Goal: Task Accomplishment & Management: Manage account settings

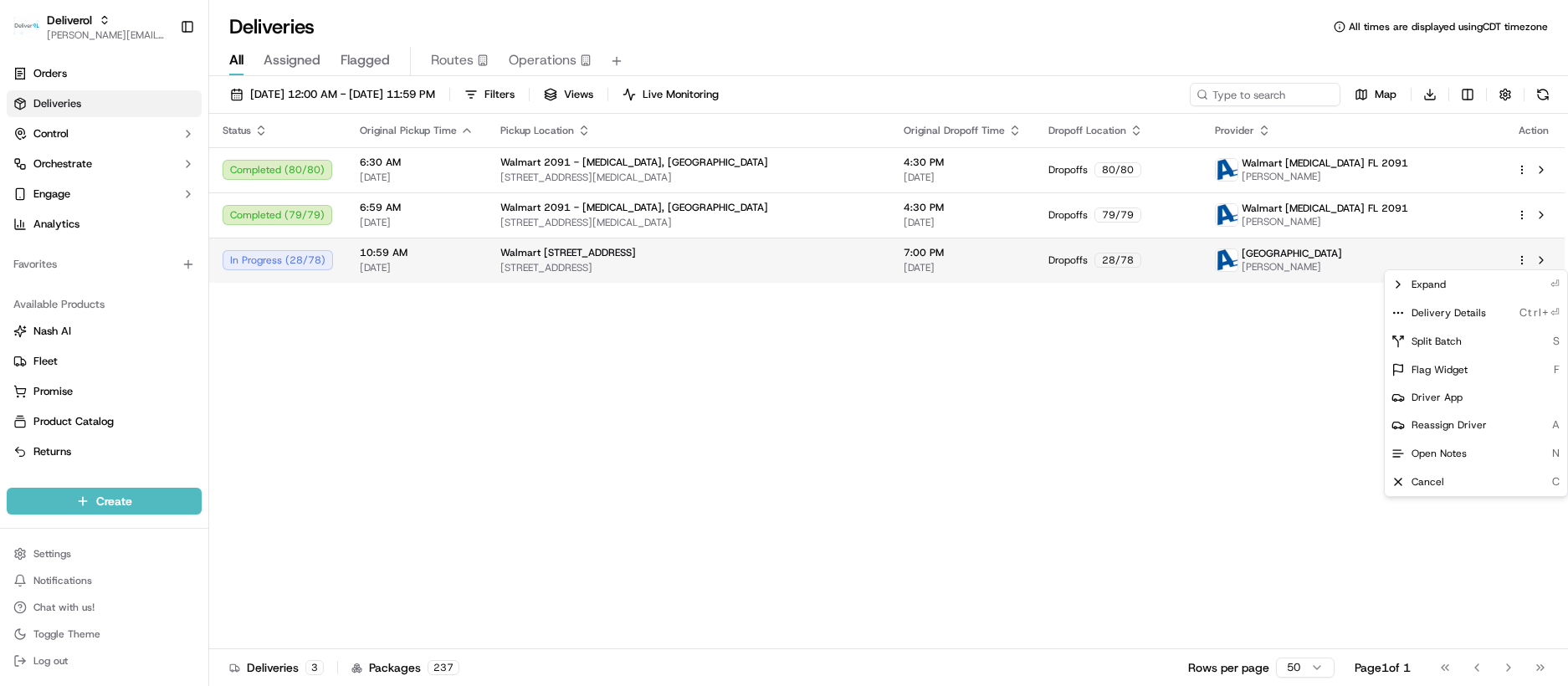
click at [1523, 256] on html "Deliverol [PERSON_NAME][EMAIL_ADDRESS][PERSON_NAME][DOMAIN_NAME] Toggle Sidebar…" at bounding box center [784, 343] width 1568 height 686
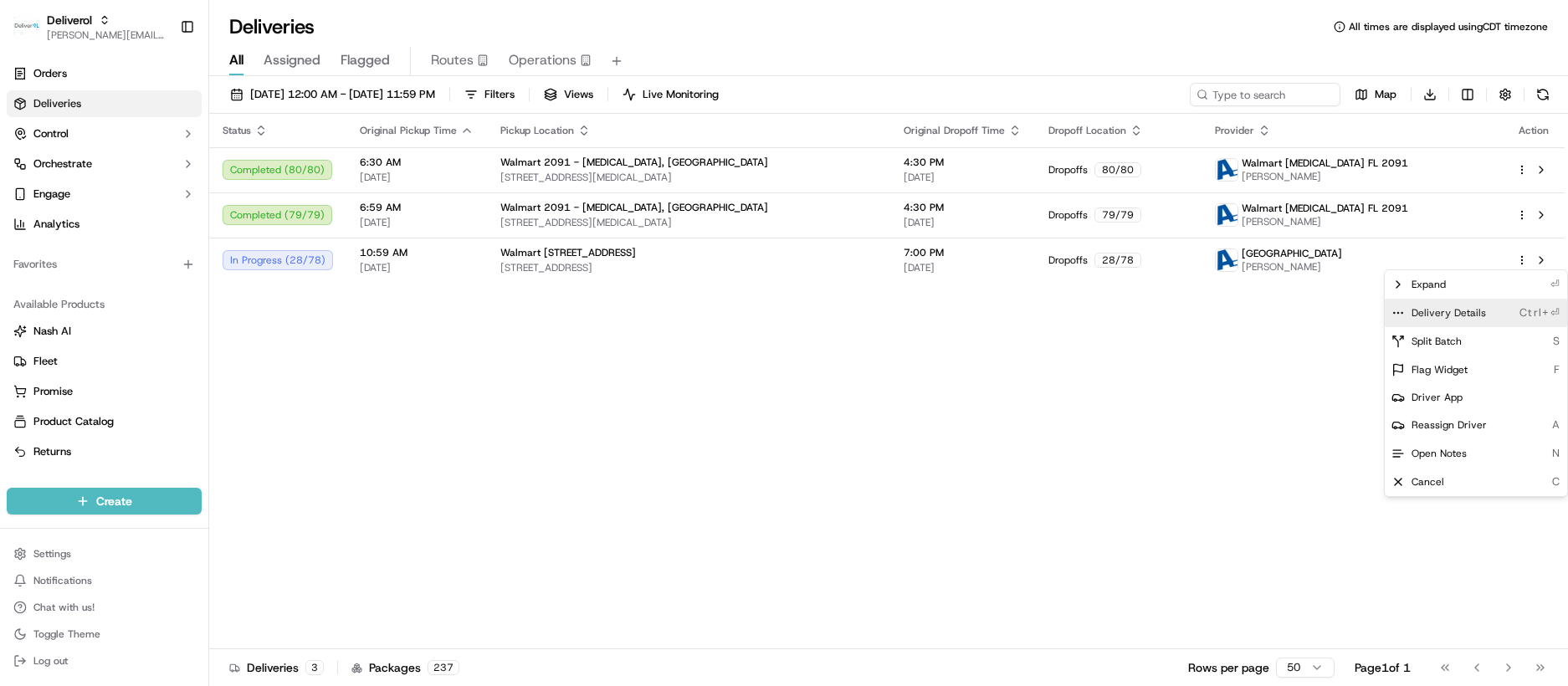
click at [1471, 308] on span "Delivery Details" at bounding box center [1448, 312] width 75 height 13
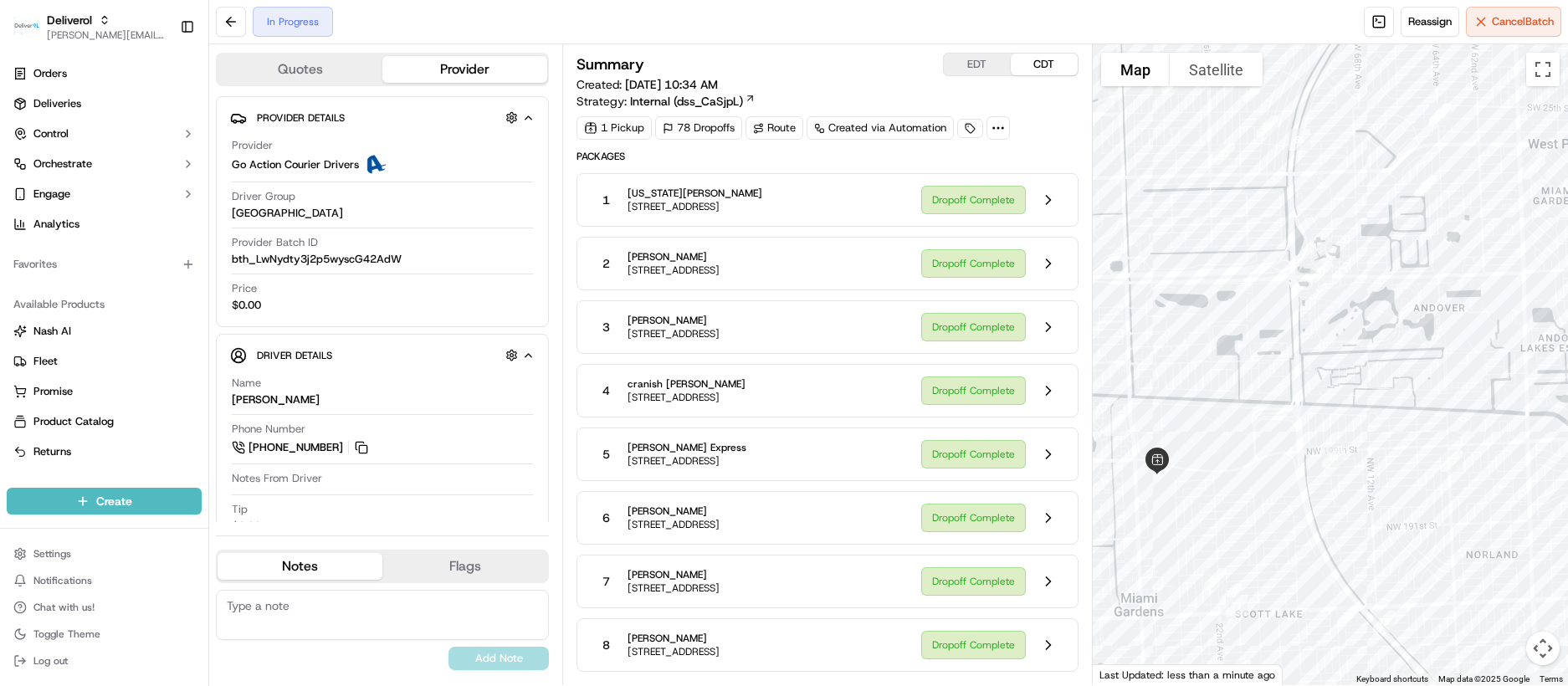
drag, startPoint x: 1359, startPoint y: 285, endPoint x: 1022, endPoint y: 277, distance: 337.1
click at [1022, 277] on div "Quotes Provider Provider Details Hidden ( 2 ) Provider Go Action Courier Driver…" at bounding box center [888, 365] width 1358 height 641
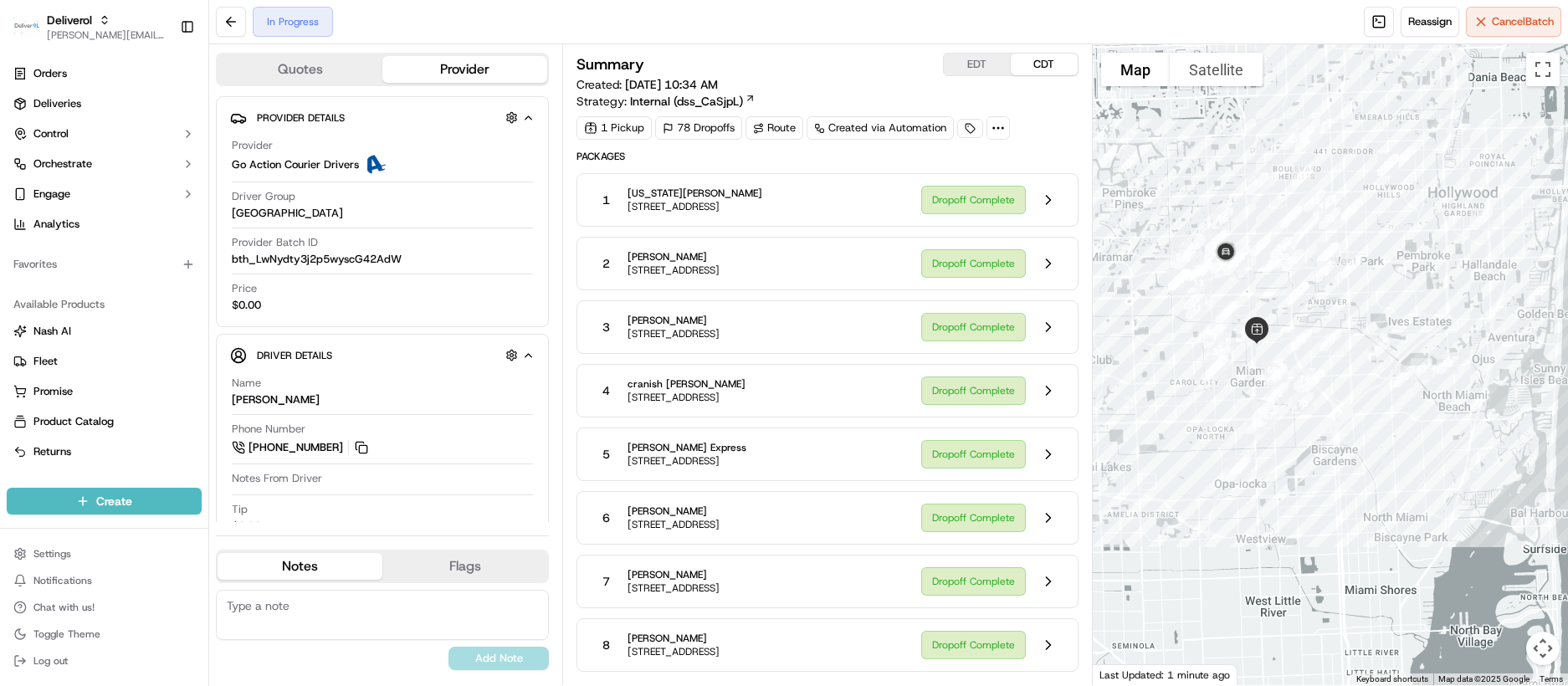
drag, startPoint x: 1437, startPoint y: 310, endPoint x: 1367, endPoint y: 312, distance: 70.0
click at [1367, 312] on div at bounding box center [1331, 365] width 475 height 641
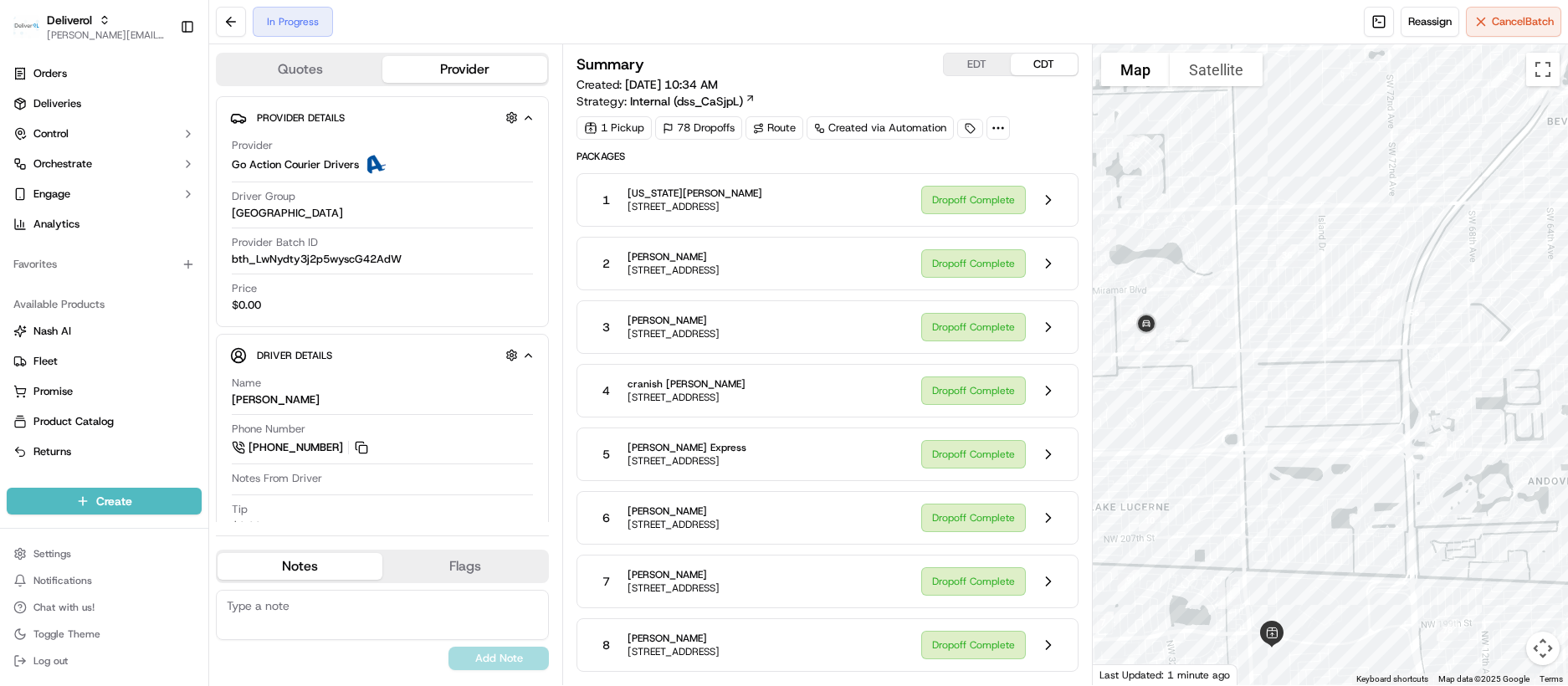
drag, startPoint x: 1335, startPoint y: 298, endPoint x: 1316, endPoint y: 625, distance: 327.6
click at [1316, 625] on div at bounding box center [1331, 365] width 475 height 641
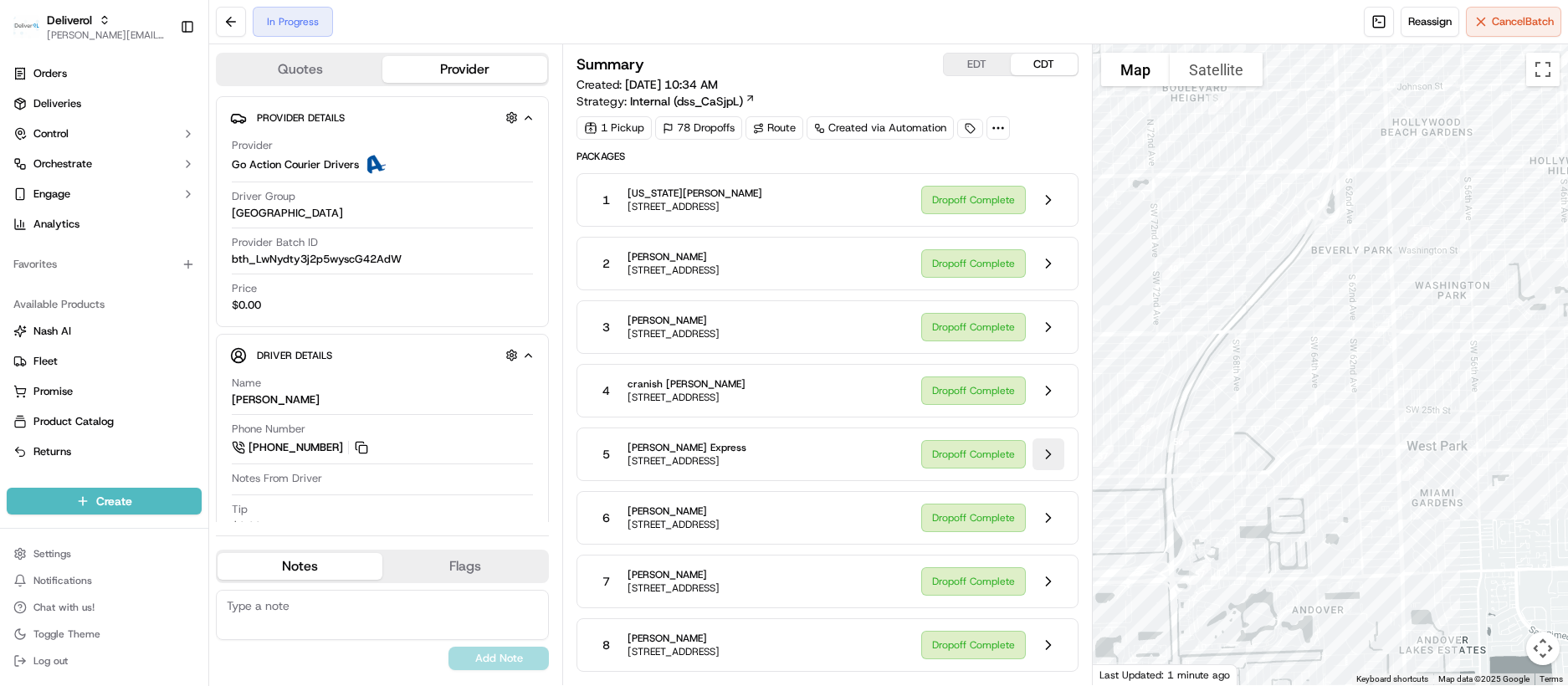
drag, startPoint x: 1292, startPoint y: 349, endPoint x: 1054, endPoint y: 445, distance: 256.6
click at [1054, 445] on div "Quotes Provider Provider Details Hidden ( 2 ) Provider Go Action Courier Driver…" at bounding box center [888, 365] width 1358 height 641
drag, startPoint x: 1273, startPoint y: 374, endPoint x: 1455, endPoint y: 287, distance: 201.7
click at [1455, 287] on div at bounding box center [1331, 365] width 475 height 641
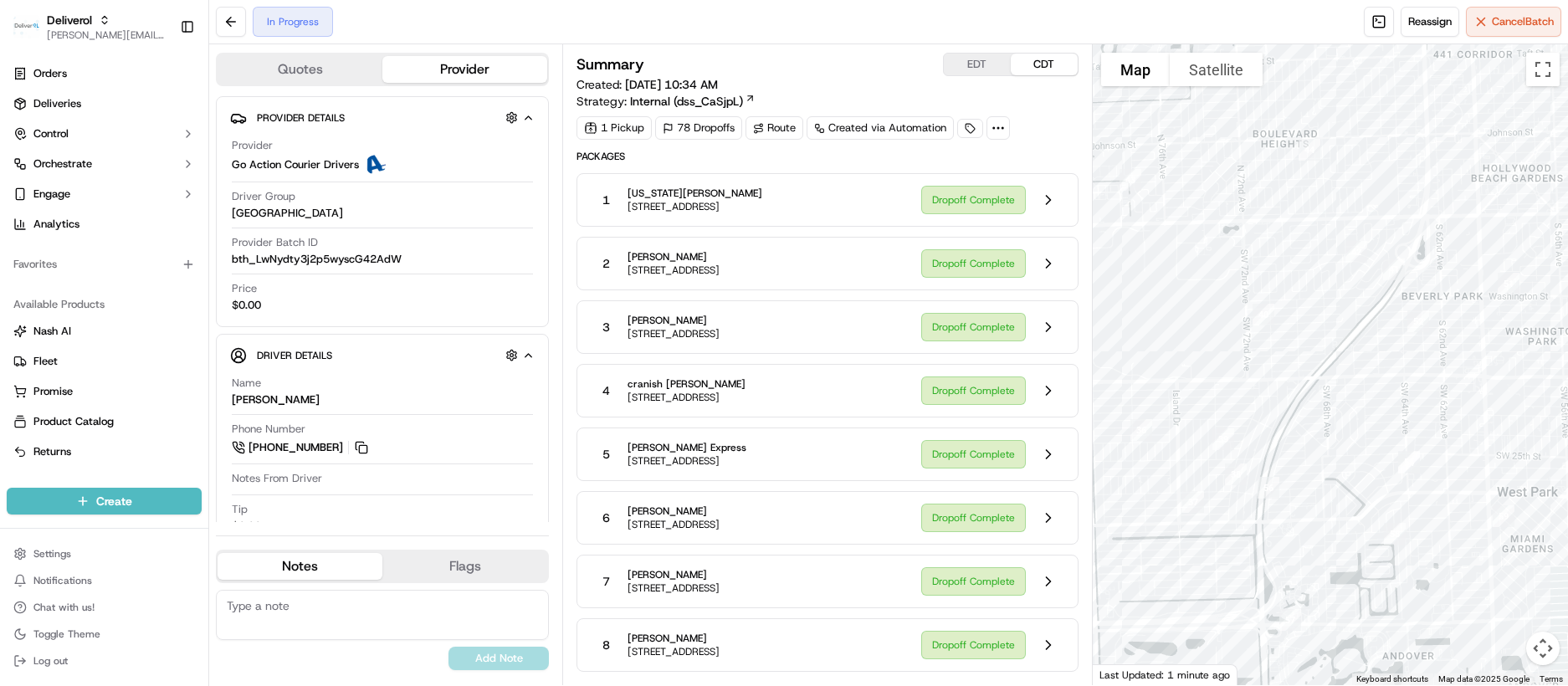
drag, startPoint x: 1231, startPoint y: 475, endPoint x: 1137, endPoint y: 604, distance: 159.6
click at [1137, 604] on div at bounding box center [1331, 365] width 475 height 641
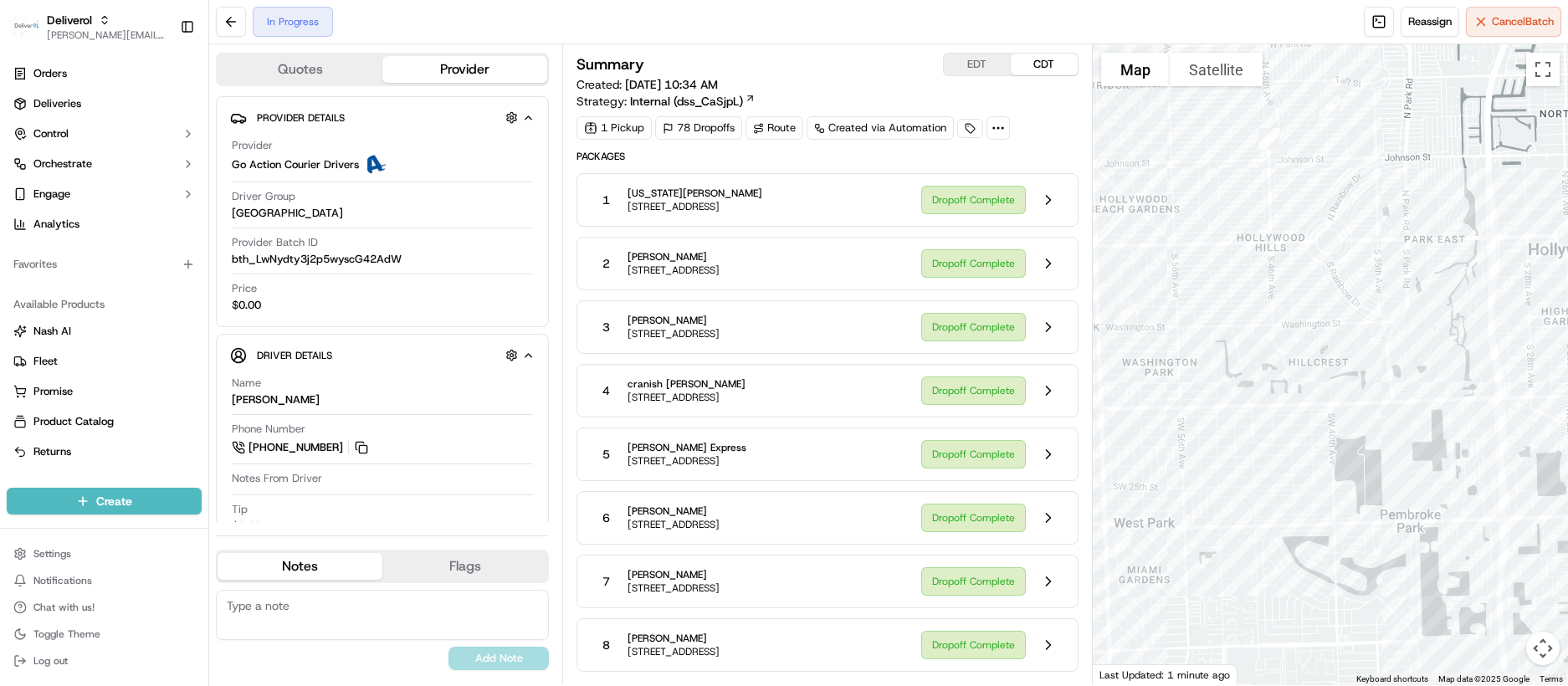
drag, startPoint x: 1388, startPoint y: 172, endPoint x: 999, endPoint y: 205, distance: 390.4
click at [999, 205] on div "Quotes Provider Provider Details Hidden ( 2 ) Provider Go Action Courier Driver…" at bounding box center [888, 365] width 1358 height 641
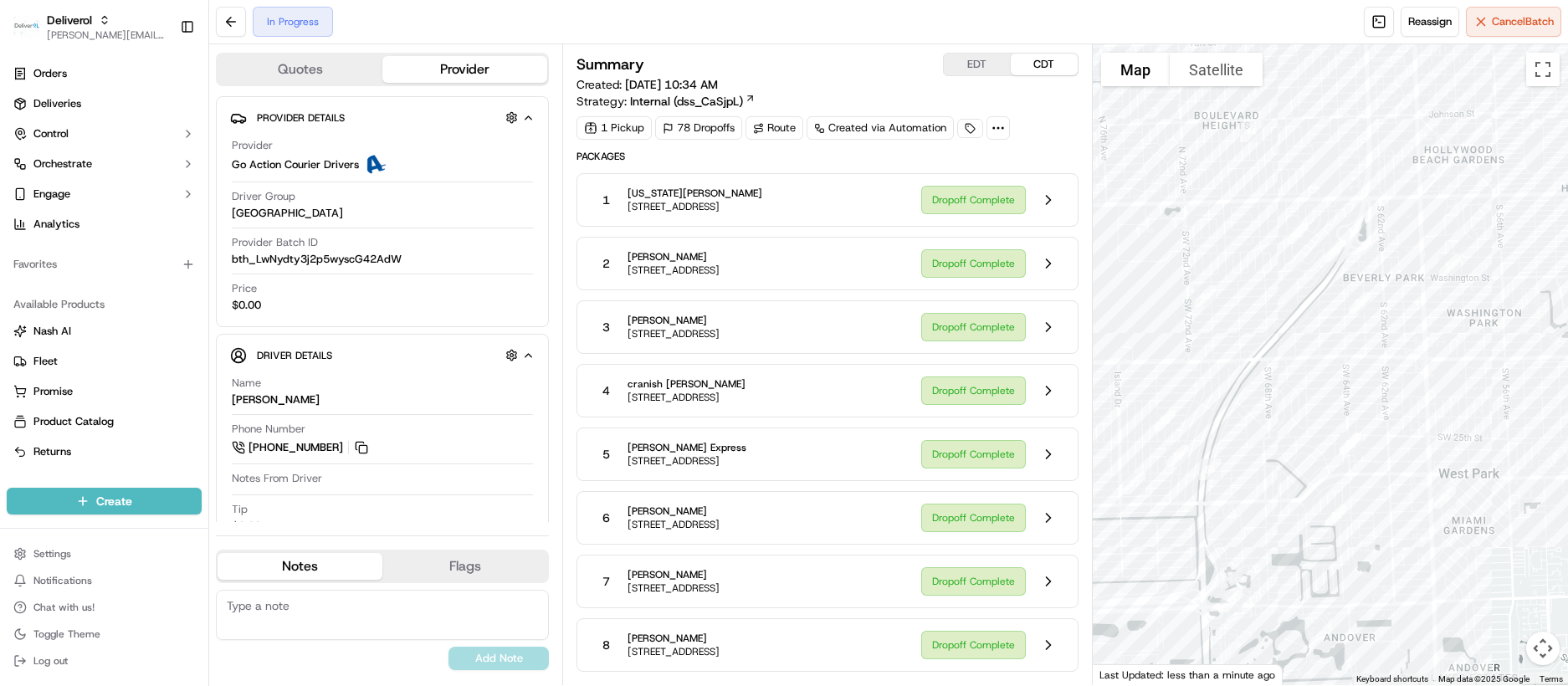
drag, startPoint x: 1274, startPoint y: 463, endPoint x: 1594, endPoint y: 406, distance: 325.0
click at [1567, 406] on html "Deliverol chris.sexton@deliverol.com Toggle Sidebar Orders Deliveries Control O…" at bounding box center [784, 343] width 1568 height 686
drag, startPoint x: 1290, startPoint y: 401, endPoint x: 1397, endPoint y: 289, distance: 154.9
click at [1397, 289] on div at bounding box center [1331, 365] width 475 height 641
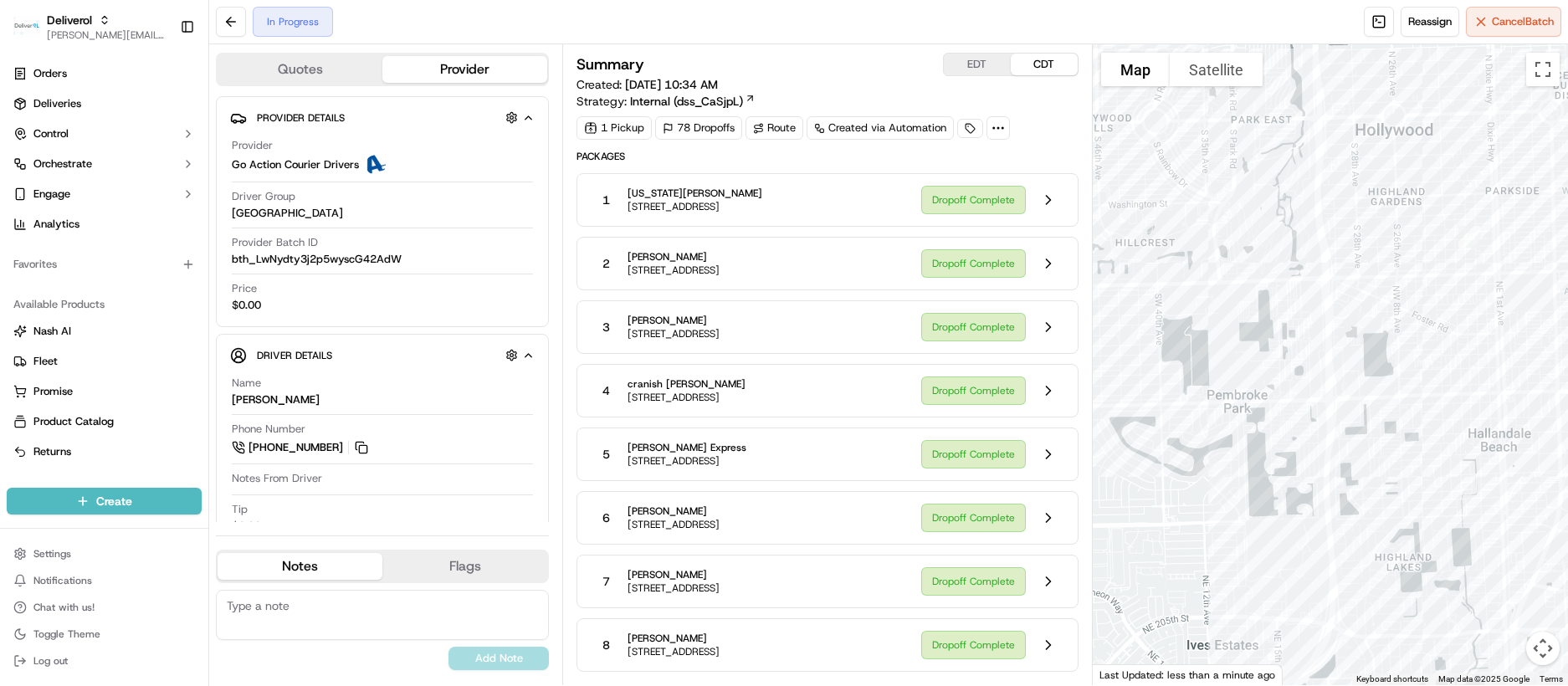
drag, startPoint x: 1364, startPoint y: 296, endPoint x: 763, endPoint y: 334, distance: 602.2
click at [763, 334] on div "Quotes Provider Provider Details Hidden ( 2 ) Provider Go Action Courier Driver…" at bounding box center [888, 365] width 1358 height 641
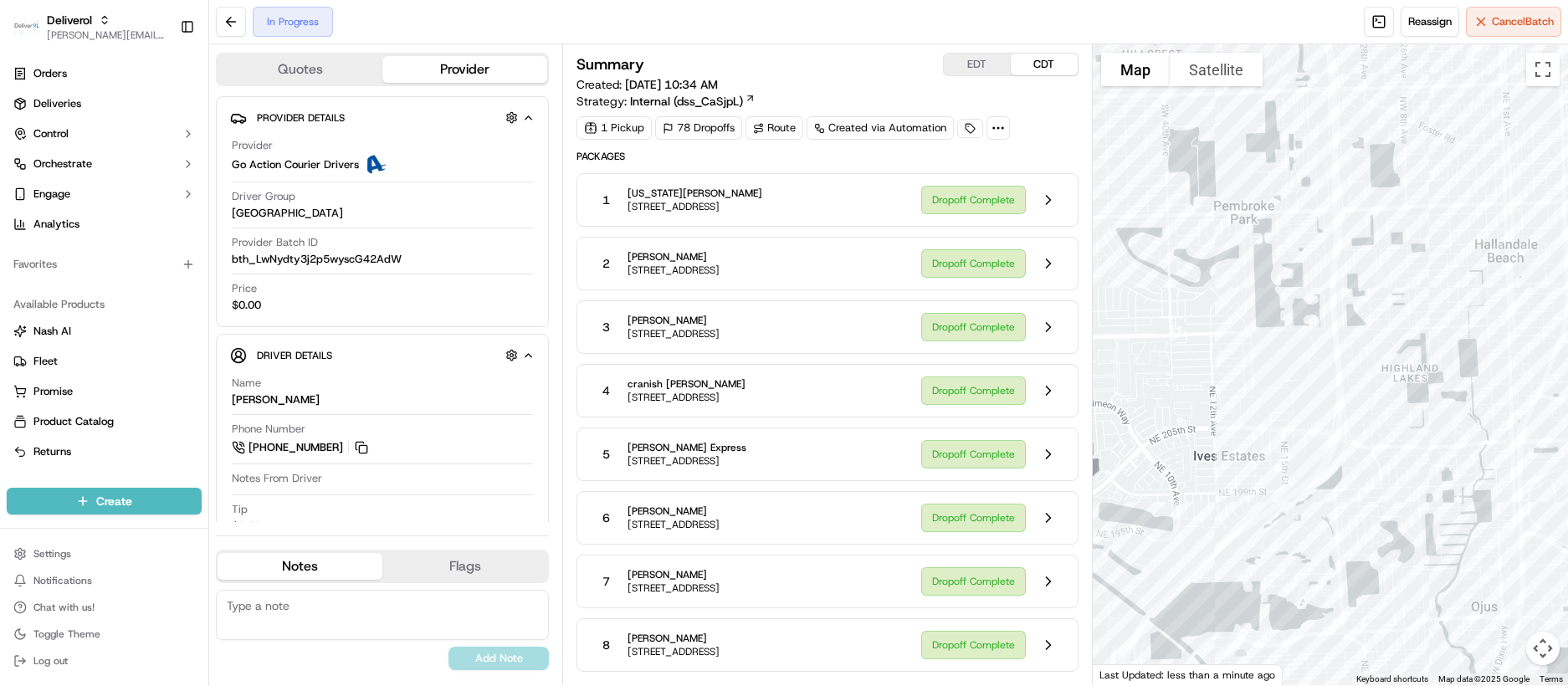
drag, startPoint x: 1395, startPoint y: 398, endPoint x: 1398, endPoint y: 207, distance: 191.0
click at [1398, 207] on div at bounding box center [1331, 365] width 475 height 641
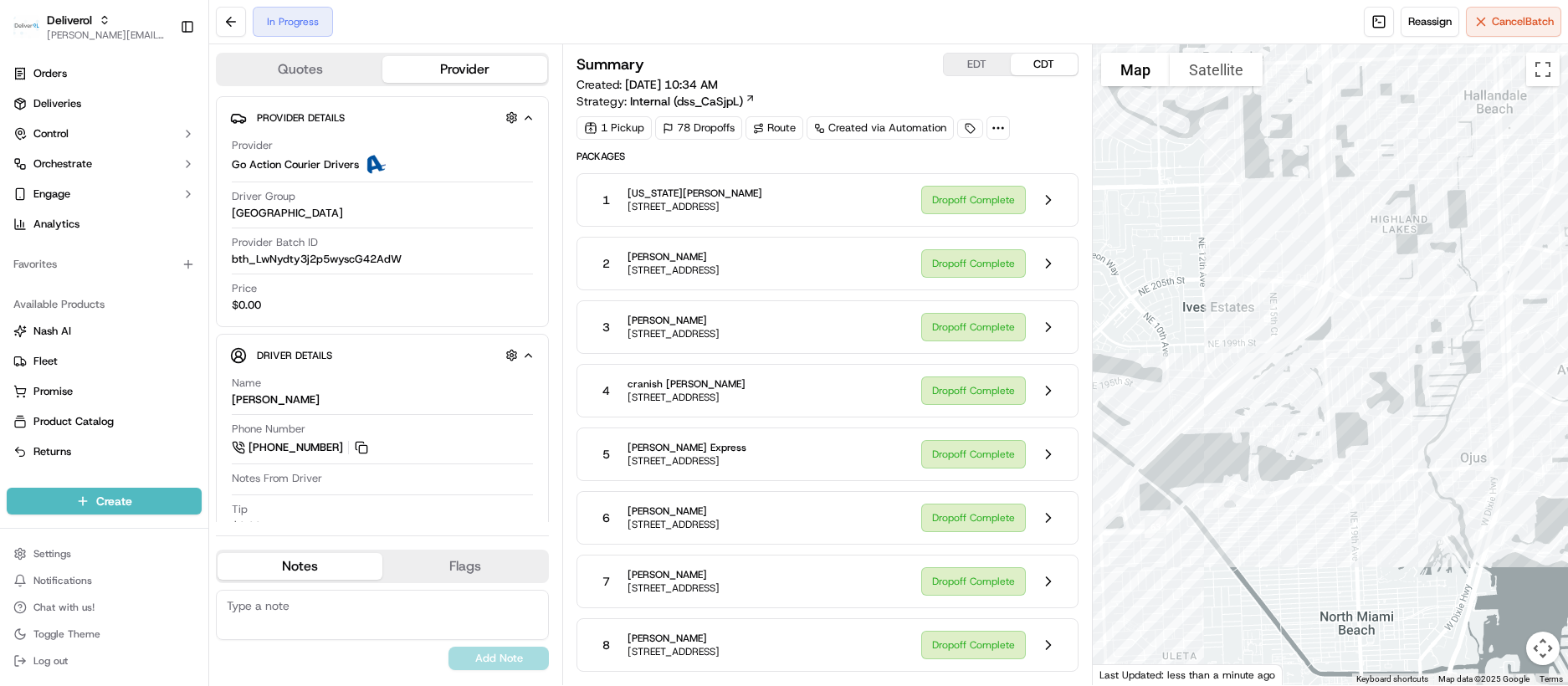
drag, startPoint x: 1390, startPoint y: 414, endPoint x: 1379, endPoint y: 261, distance: 153.4
click at [1379, 261] on div at bounding box center [1331, 365] width 475 height 641
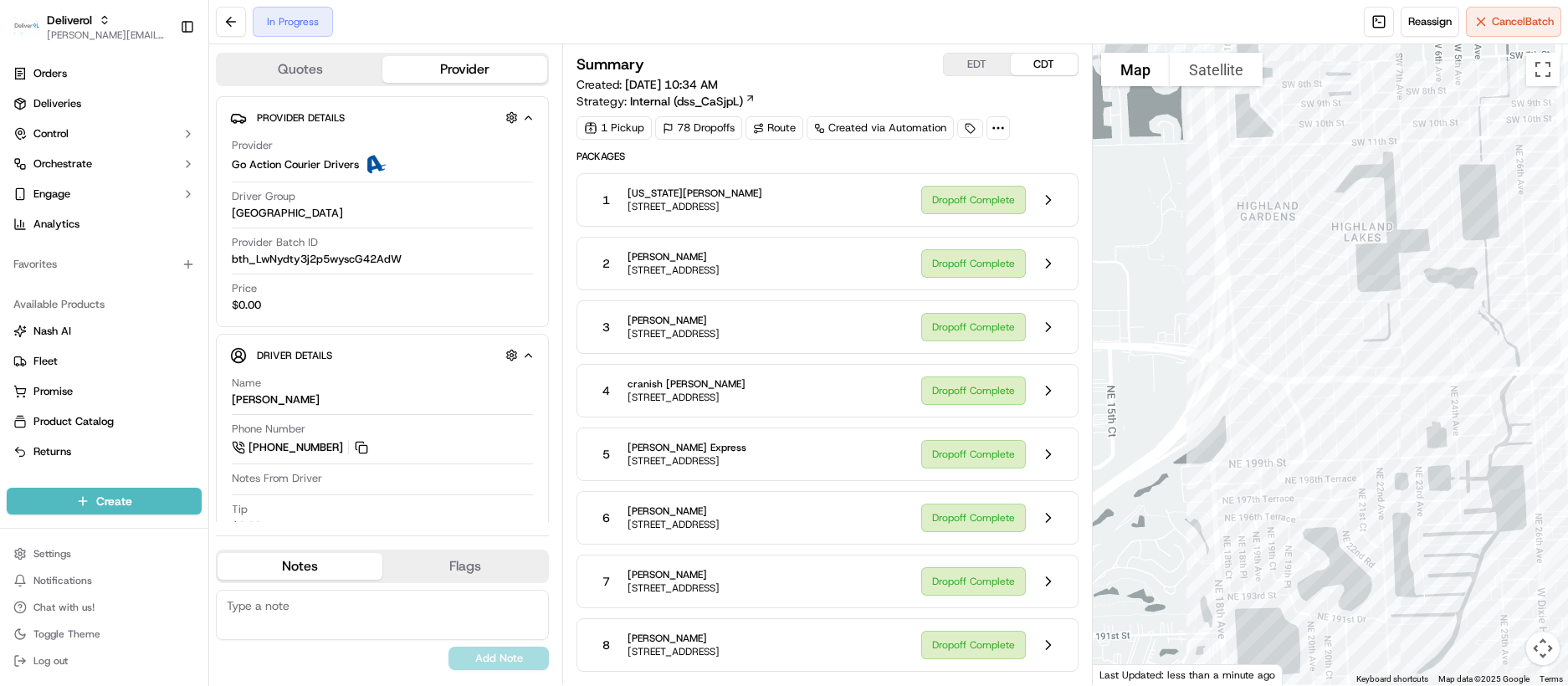
drag, startPoint x: 1358, startPoint y: 267, endPoint x: 1295, endPoint y: 512, distance: 253.0
click at [1295, 512] on div at bounding box center [1331, 365] width 475 height 641
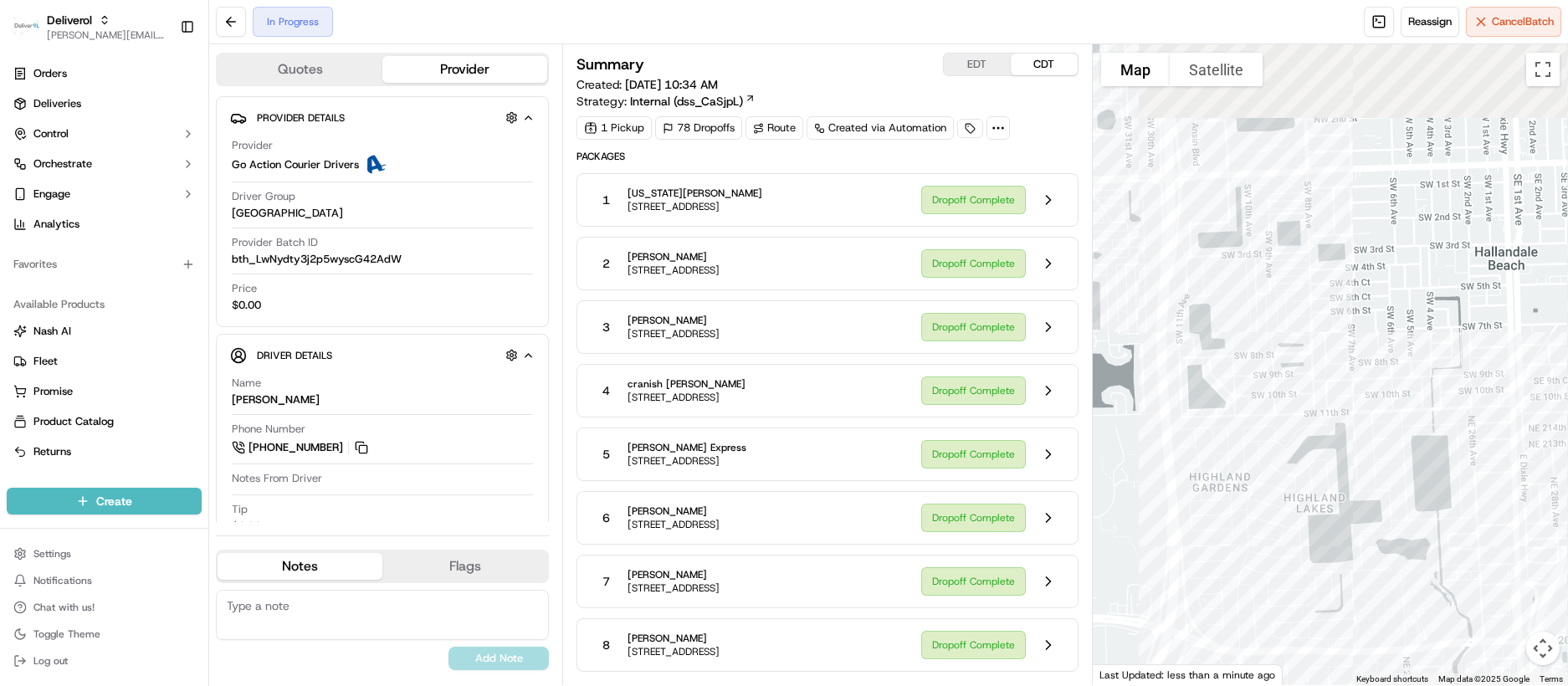
drag, startPoint x: 1361, startPoint y: 307, endPoint x: 1313, endPoint y: 597, distance: 293.9
click at [1313, 597] on div at bounding box center [1331, 365] width 475 height 641
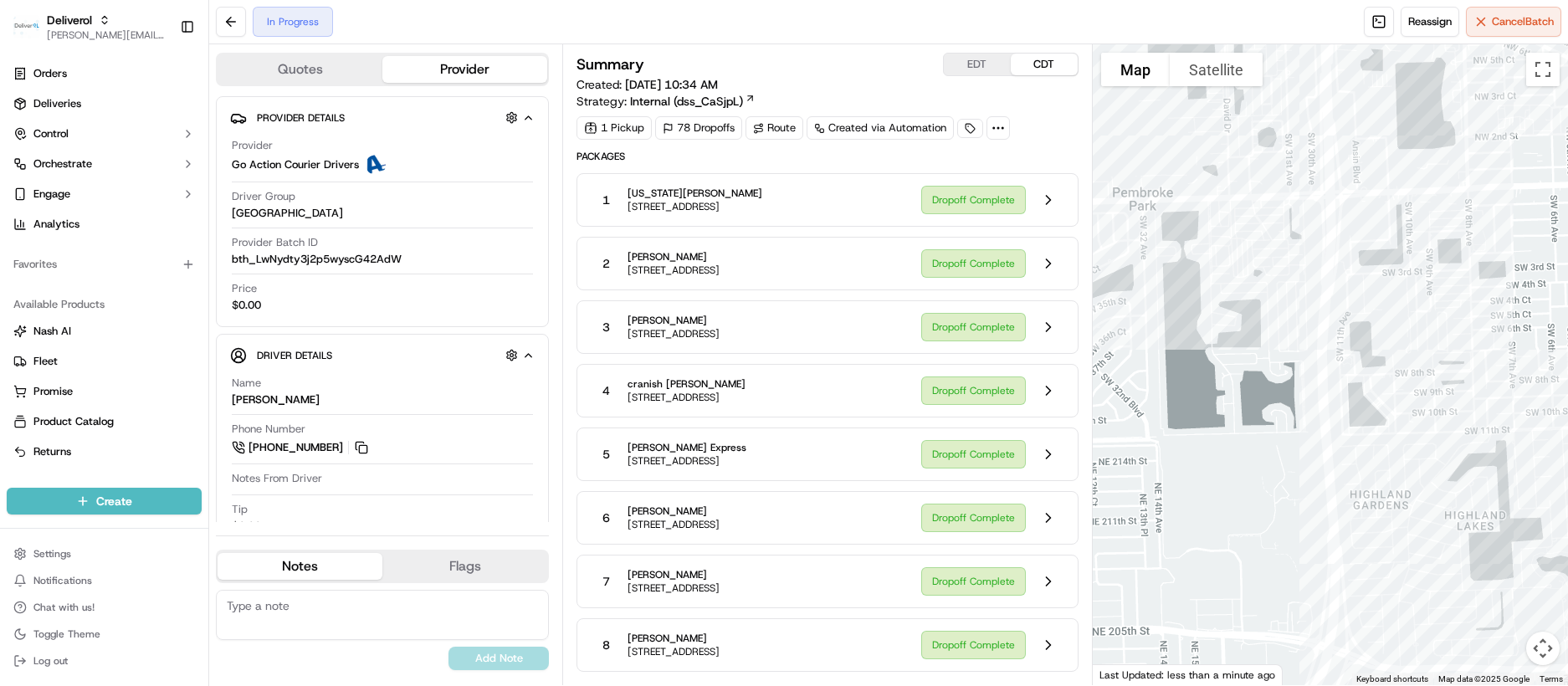
drag, startPoint x: 1276, startPoint y: 383, endPoint x: 1443, endPoint y: 387, distance: 167.0
click at [1443, 387] on div at bounding box center [1331, 365] width 475 height 641
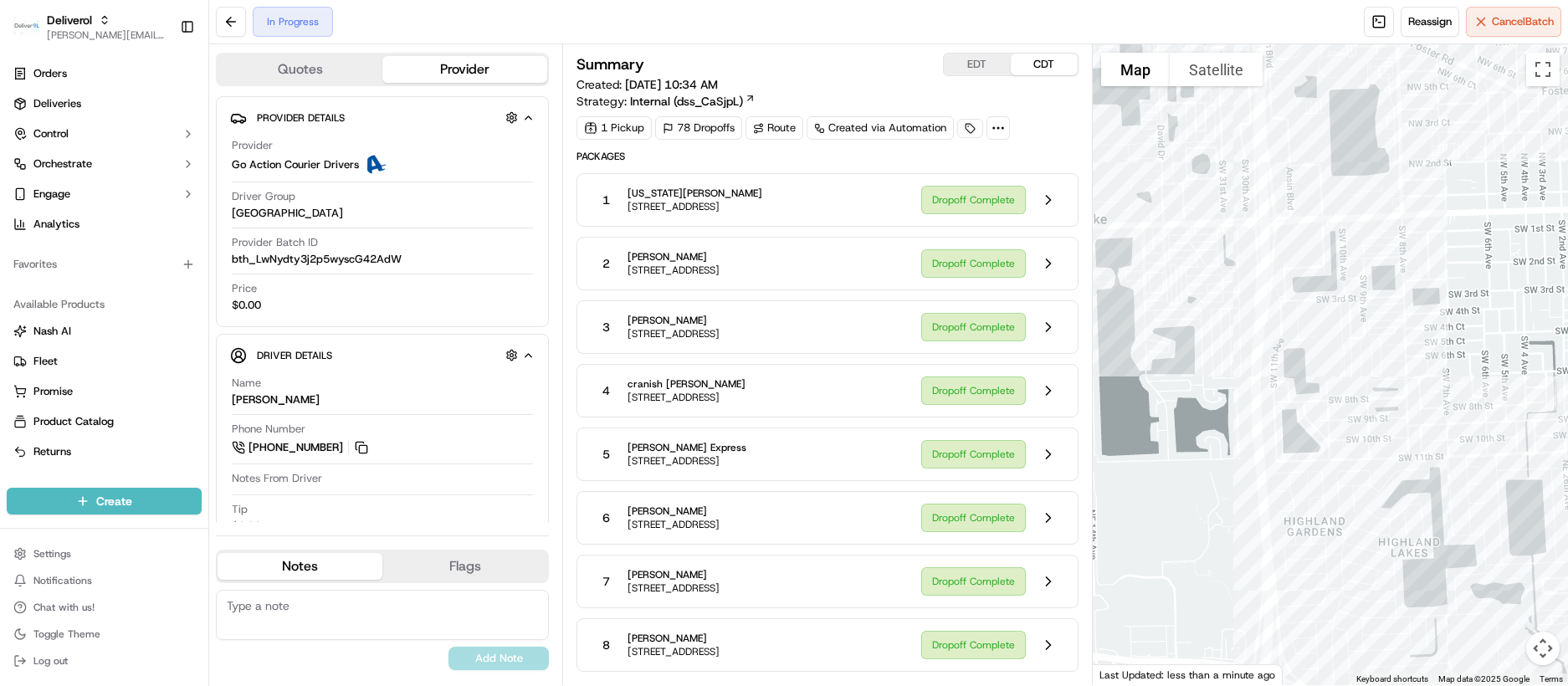
drag, startPoint x: 1367, startPoint y: 562, endPoint x: 1302, endPoint y: 582, distance: 68.0
click at [1302, 582] on div at bounding box center [1331, 365] width 475 height 641
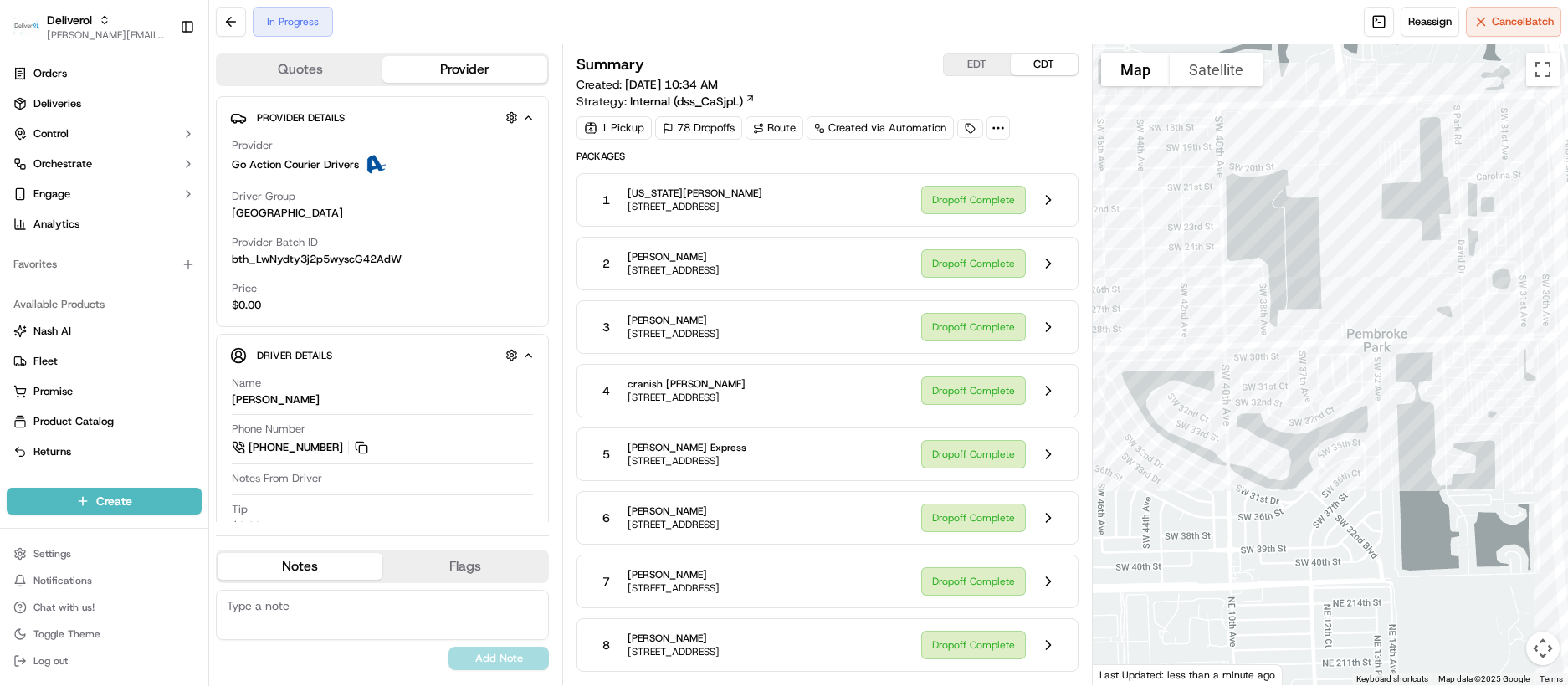
drag, startPoint x: 1301, startPoint y: 368, endPoint x: 1599, endPoint y: 481, distance: 318.7
click at [1567, 481] on html "Deliverol chris.sexton@deliverol.com Toggle Sidebar Orders Deliveries Control O…" at bounding box center [784, 343] width 1568 height 686
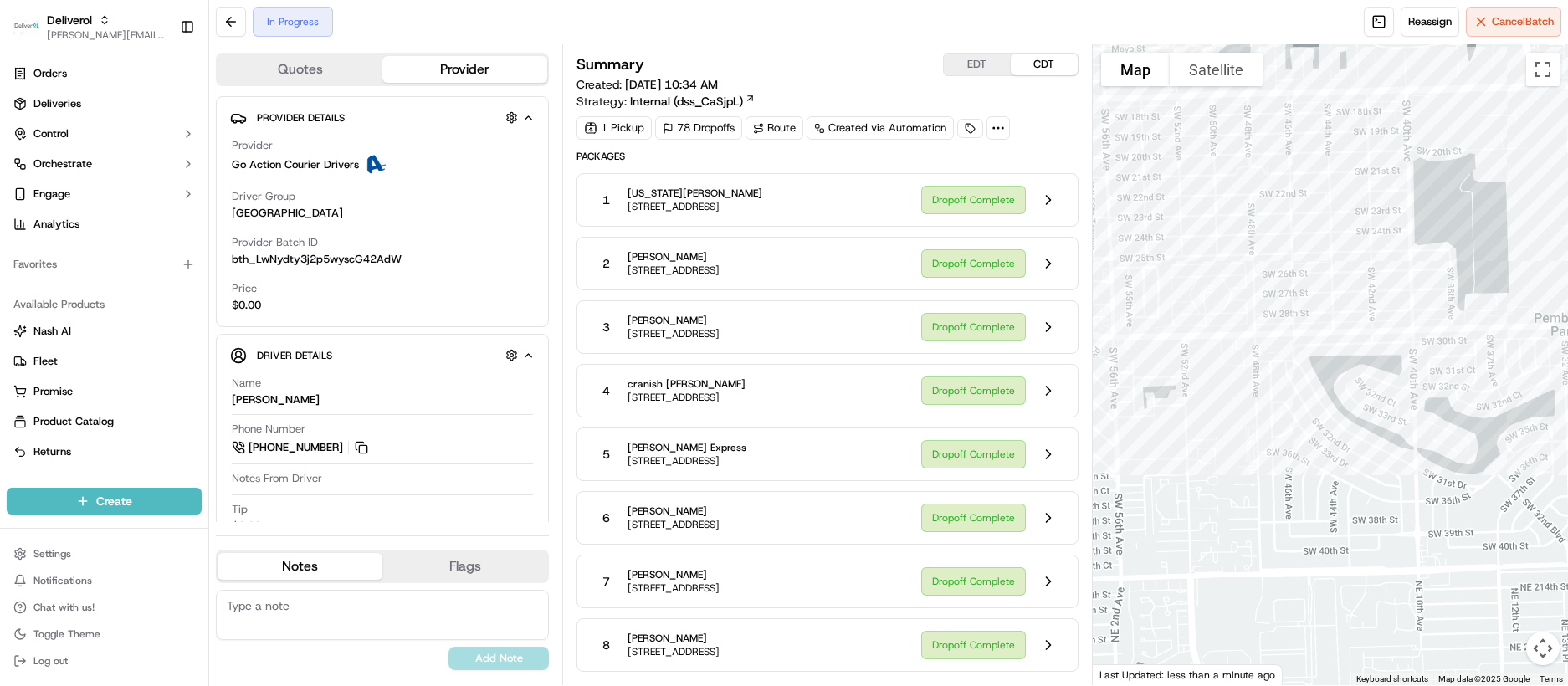
drag, startPoint x: 1295, startPoint y: 553, endPoint x: 1526, endPoint y: 570, distance: 231.6
click at [1526, 570] on div at bounding box center [1331, 365] width 475 height 641
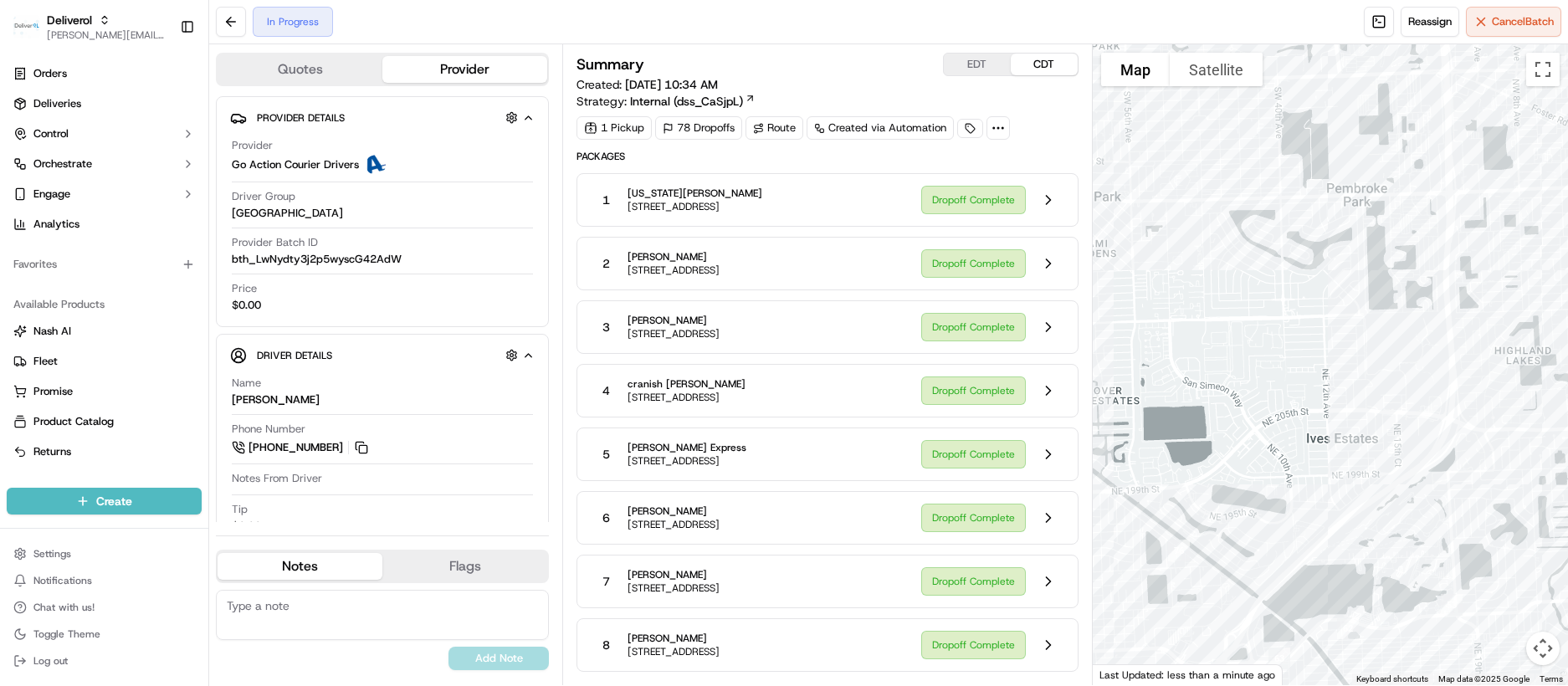
drag, startPoint x: 1270, startPoint y: 587, endPoint x: 1205, endPoint y: 311, distance: 283.6
click at [1205, 311] on div at bounding box center [1331, 365] width 475 height 641
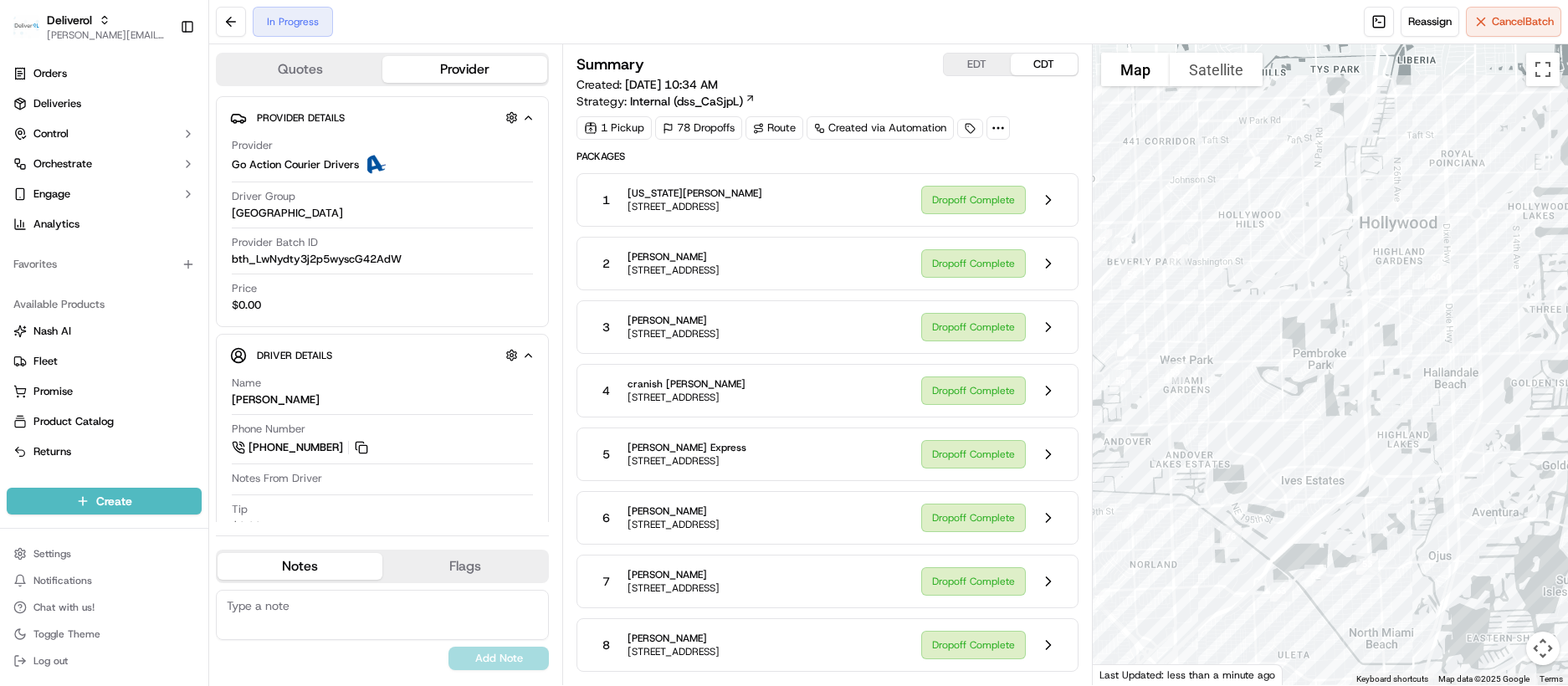
drag, startPoint x: 1250, startPoint y: 368, endPoint x: 1292, endPoint y: 469, distance: 109.4
click at [1292, 469] on div at bounding box center [1331, 365] width 475 height 641
